Goal: Task Accomplishment & Management: Use online tool/utility

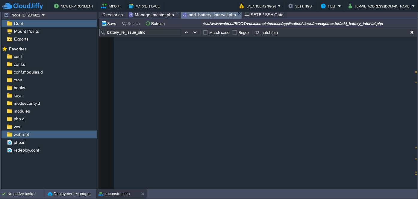
scroll to position [632, 0]
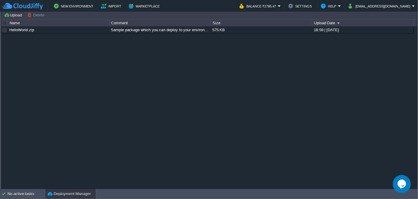
click at [71, 196] on button "Deployment Manager" at bounding box center [69, 193] width 43 height 6
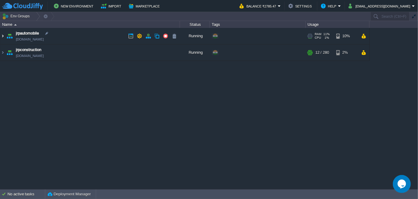
click at [2, 36] on img at bounding box center [2, 36] width 5 height 16
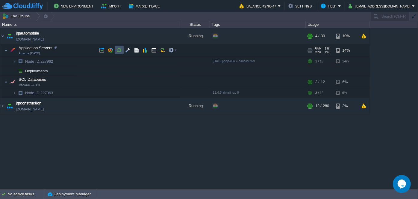
click at [119, 51] on button "button" at bounding box center [118, 49] width 5 height 5
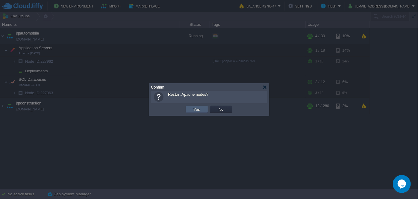
click at [196, 111] on button "Yes" at bounding box center [197, 108] width 10 height 5
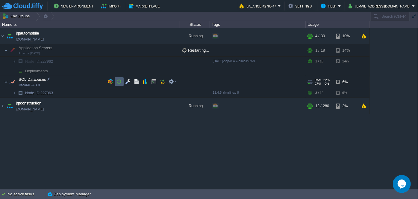
click at [118, 80] on button "button" at bounding box center [118, 81] width 5 height 5
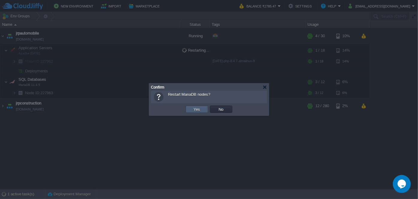
click at [195, 107] on button "Yes" at bounding box center [197, 108] width 10 height 5
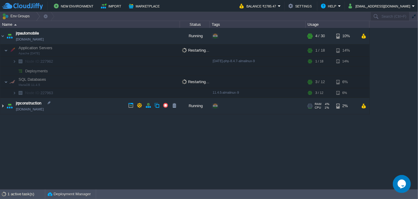
click at [4, 104] on img at bounding box center [2, 106] width 5 height 16
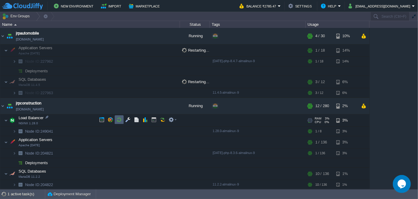
click at [119, 118] on button "button" at bounding box center [118, 119] width 5 height 5
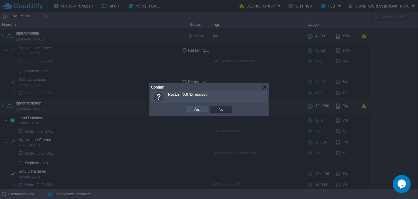
click at [196, 110] on button "Yes" at bounding box center [197, 108] width 10 height 5
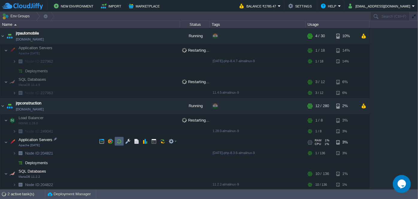
click at [118, 142] on button "button" at bounding box center [118, 140] width 5 height 5
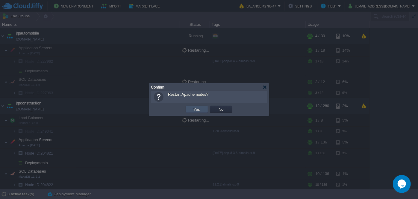
click at [198, 110] on button "Yes" at bounding box center [197, 108] width 10 height 5
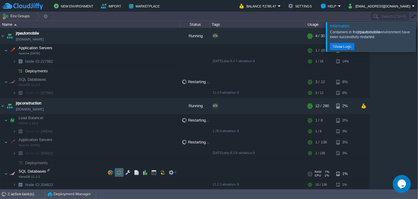
click at [117, 172] on button "button" at bounding box center [118, 171] width 5 height 5
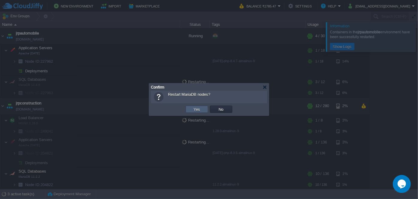
click at [197, 109] on button "Yes" at bounding box center [197, 108] width 10 height 5
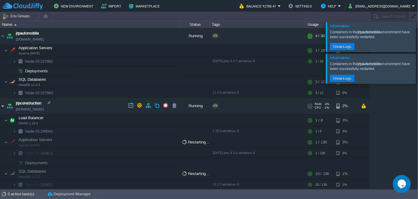
click at [1, 105] on img at bounding box center [2, 106] width 5 height 16
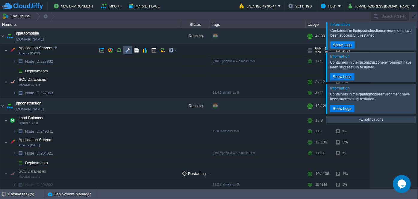
click at [126, 51] on button "button" at bounding box center [127, 49] width 5 height 5
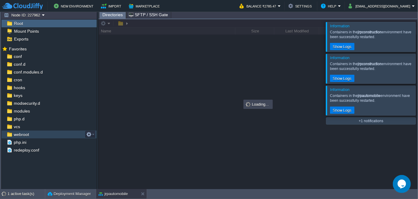
click at [18, 134] on span "webroot" at bounding box center [21, 133] width 17 height 5
click at [418, 43] on div at bounding box center [425, 36] width 0 height 29
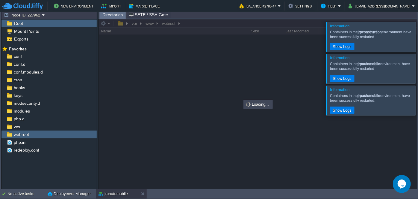
click at [418, 43] on div at bounding box center [425, 36] width 0 height 29
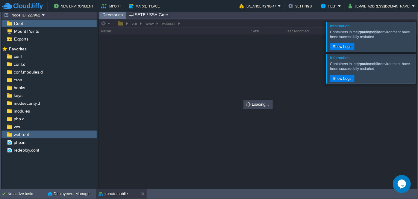
click at [418, 43] on div at bounding box center [425, 36] width 0 height 29
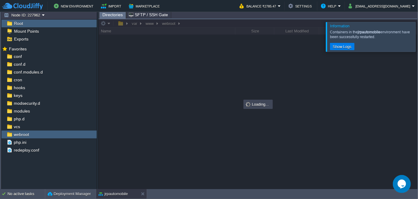
click at [418, 46] on div at bounding box center [425, 36] width 0 height 29
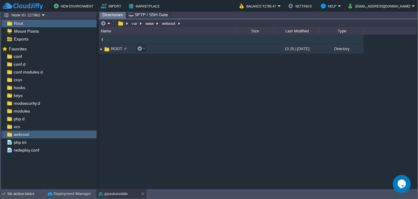
click at [101, 51] on img at bounding box center [101, 48] width 5 height 9
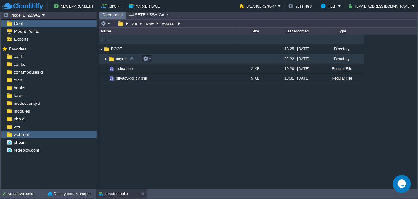
click at [106, 60] on img at bounding box center [106, 58] width 5 height 9
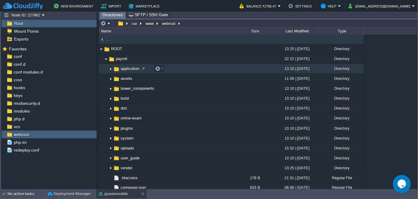
click at [109, 67] on img at bounding box center [110, 68] width 5 height 9
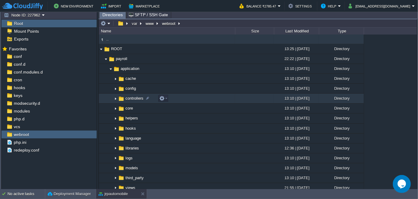
click at [115, 99] on img at bounding box center [115, 98] width 5 height 9
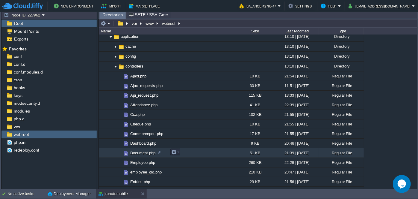
scroll to position [54, 0]
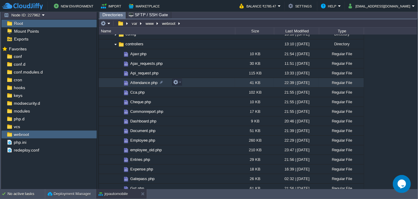
click at [138, 82] on span "Attendance.php" at bounding box center [143, 82] width 29 height 5
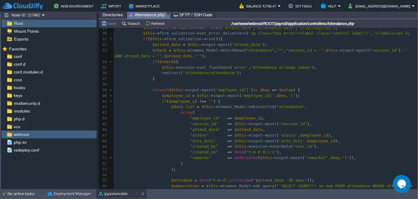
scroll to position [109, 0]
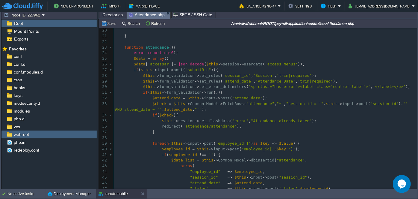
click at [112, 14] on span "Directories" at bounding box center [112, 14] width 20 height 7
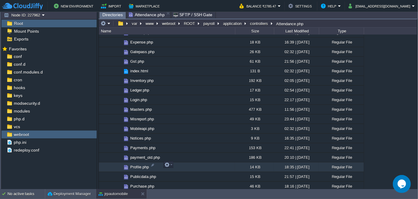
scroll to position [190, 0]
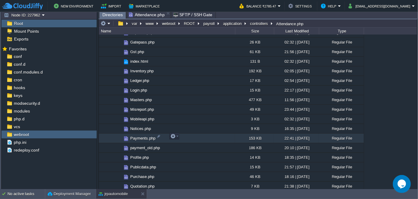
click at [137, 137] on span "Payments.php" at bounding box center [142, 137] width 27 height 5
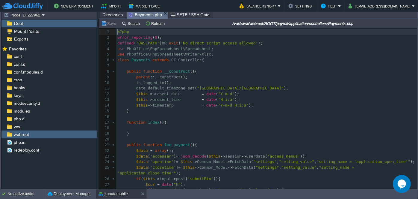
scroll to position [2, 0]
